Goal: Task Accomplishment & Management: Manage account settings

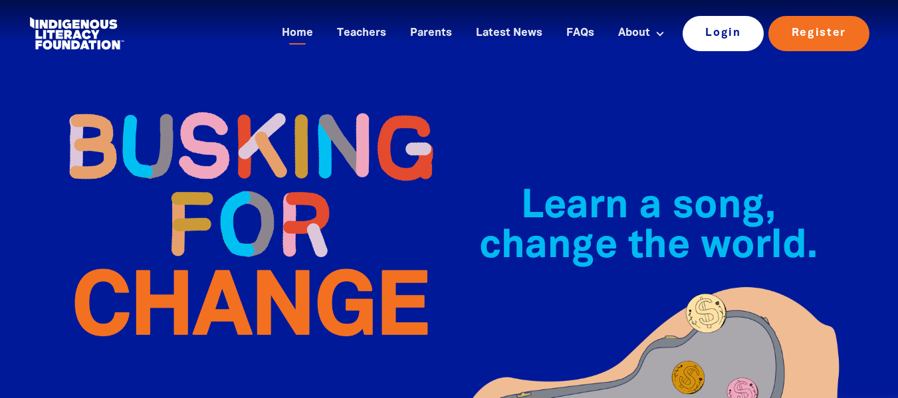
click at [730, 29] on link "Login" at bounding box center [724, 33] width 82 height 35
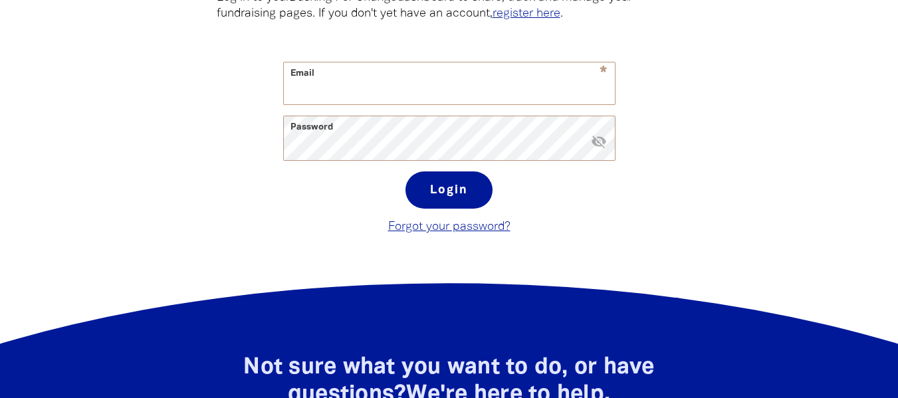
scroll to position [338, 0]
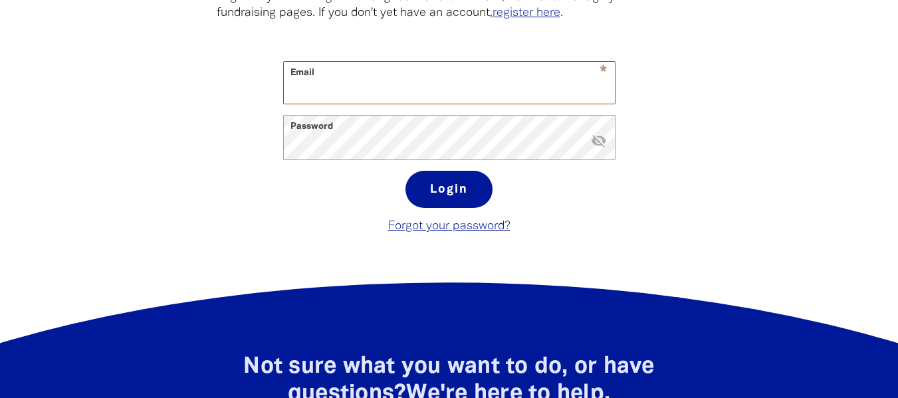
click at [523, 84] on input "Email" at bounding box center [449, 83] width 331 height 42
type input "[PERSON_NAME][EMAIL_ADDRESS][PERSON_NAME]"
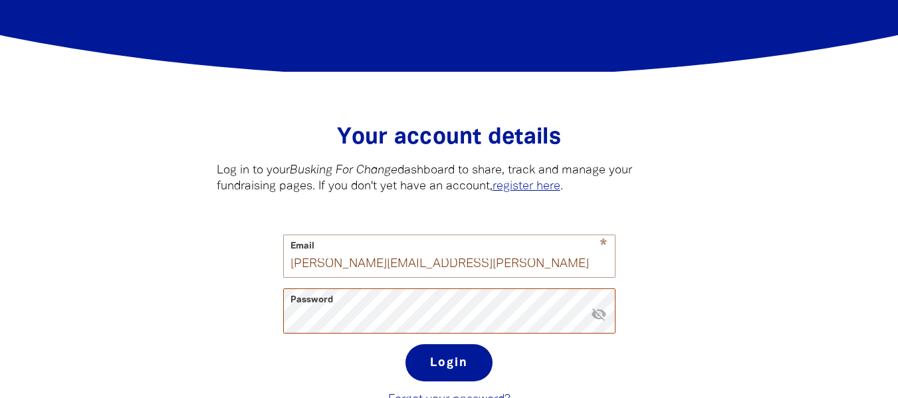
scroll to position [166, 0]
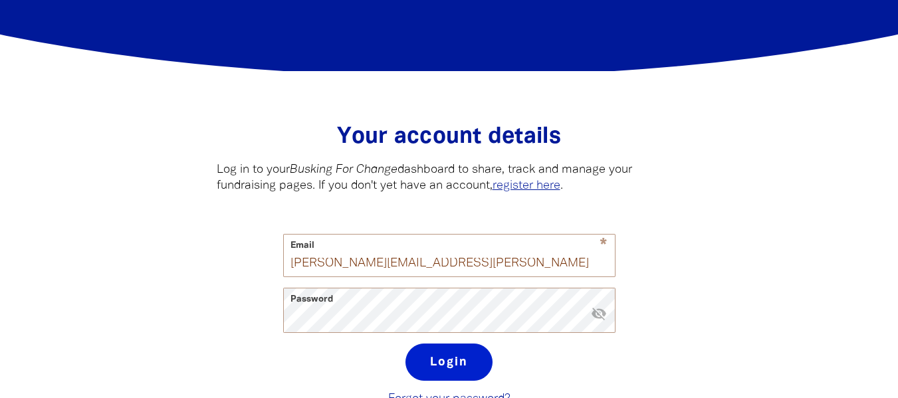
click at [477, 372] on button "Login" at bounding box center [449, 362] width 87 height 37
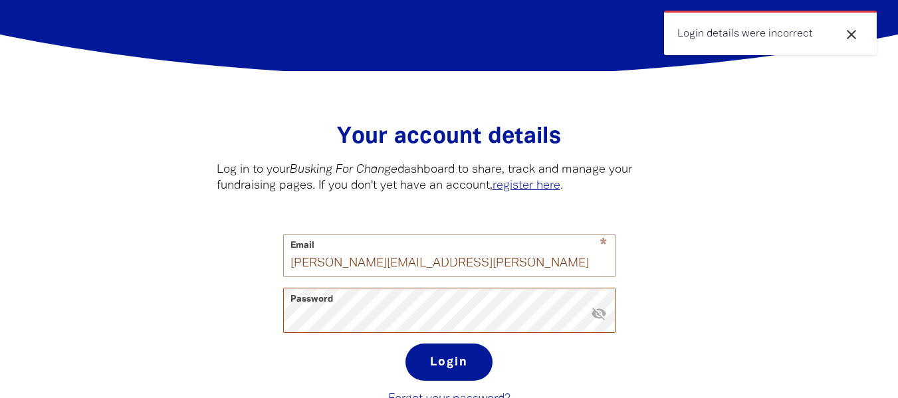
click at [598, 321] on icon "visibility_off" at bounding box center [599, 314] width 16 height 16
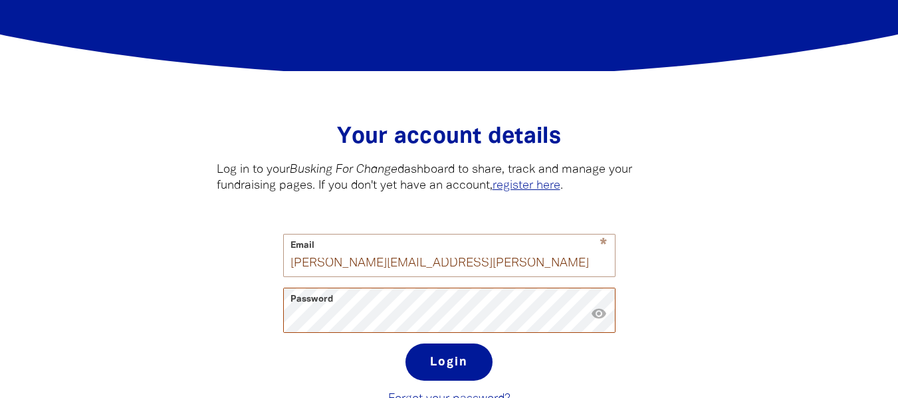
click at [406, 344] on button "Login" at bounding box center [449, 362] width 87 height 37
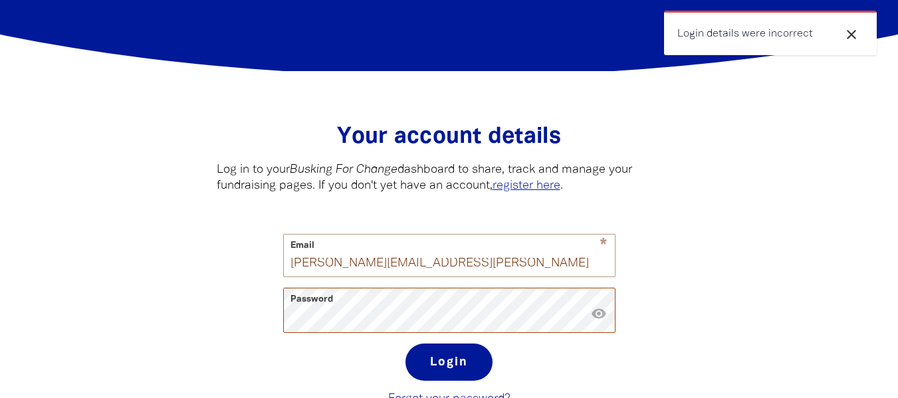
click at [245, 319] on div "* Email [PERSON_NAME][EMAIL_ADDRESS][PERSON_NAME] Password * visibility Login F…" at bounding box center [449, 321] width 465 height 174
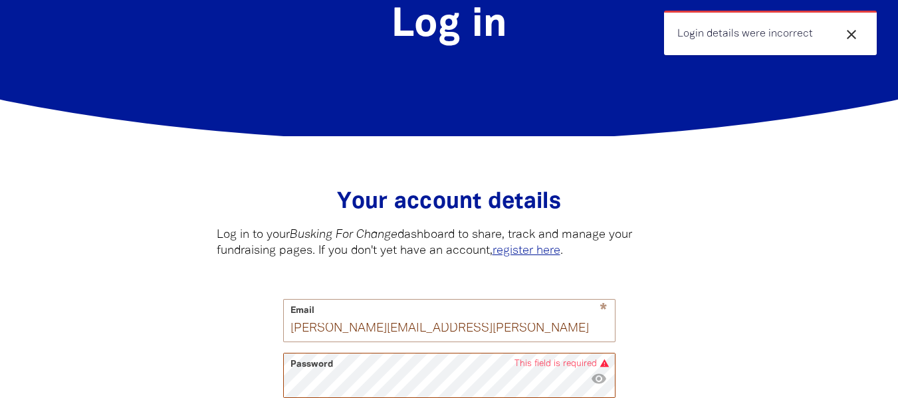
scroll to position [0, 0]
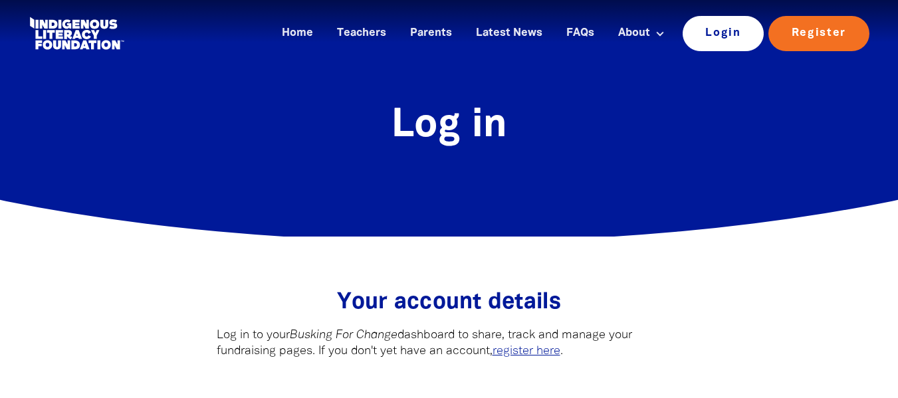
click at [745, 35] on link "Login" at bounding box center [724, 33] width 82 height 35
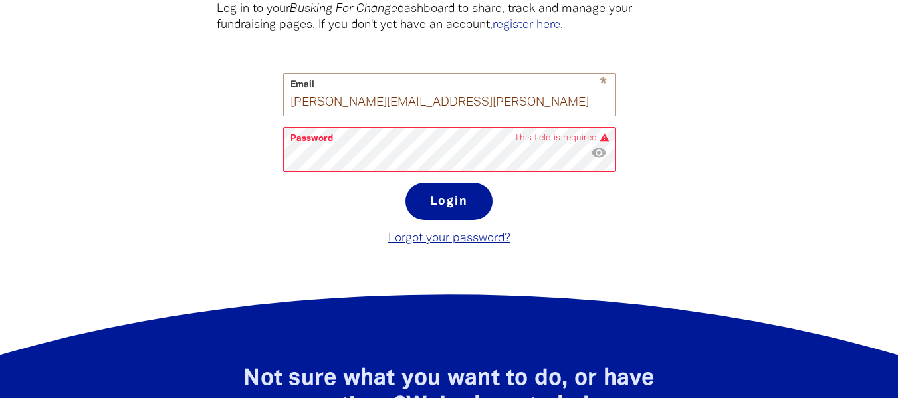
scroll to position [328, 0]
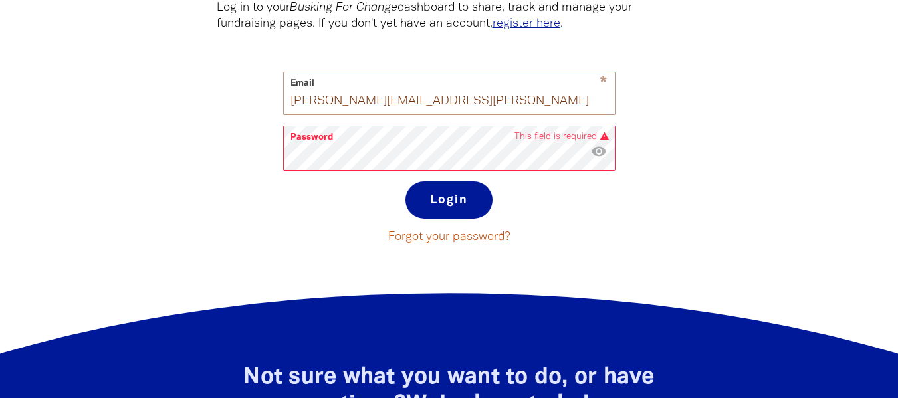
click at [489, 241] on link "Forgot your password?" at bounding box center [449, 236] width 122 height 11
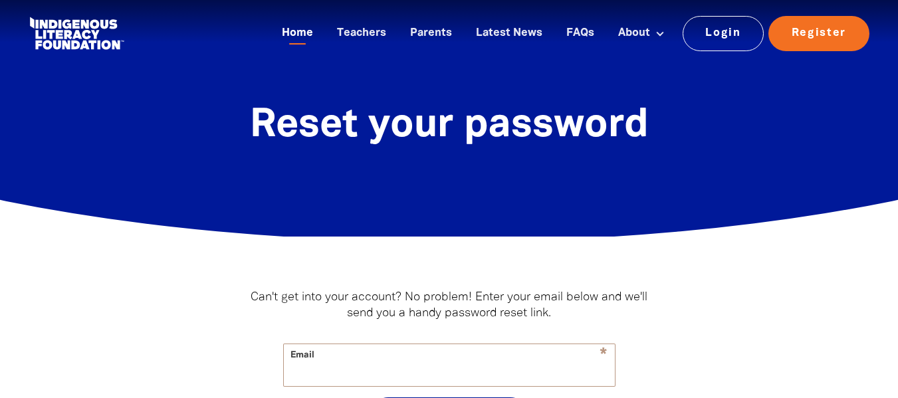
click at [305, 35] on link "Home" at bounding box center [297, 34] width 47 height 22
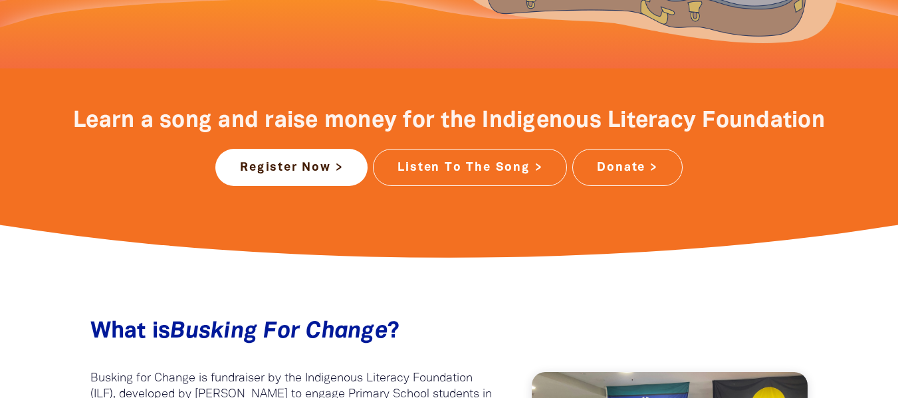
scroll to position [489, 0]
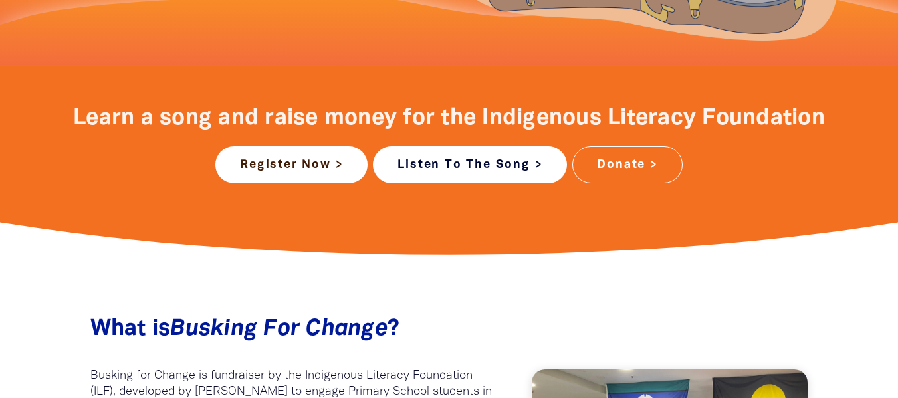
click at [445, 160] on link "Listen To The Song >" at bounding box center [470, 164] width 194 height 37
